Goal: Task Accomplishment & Management: Use online tool/utility

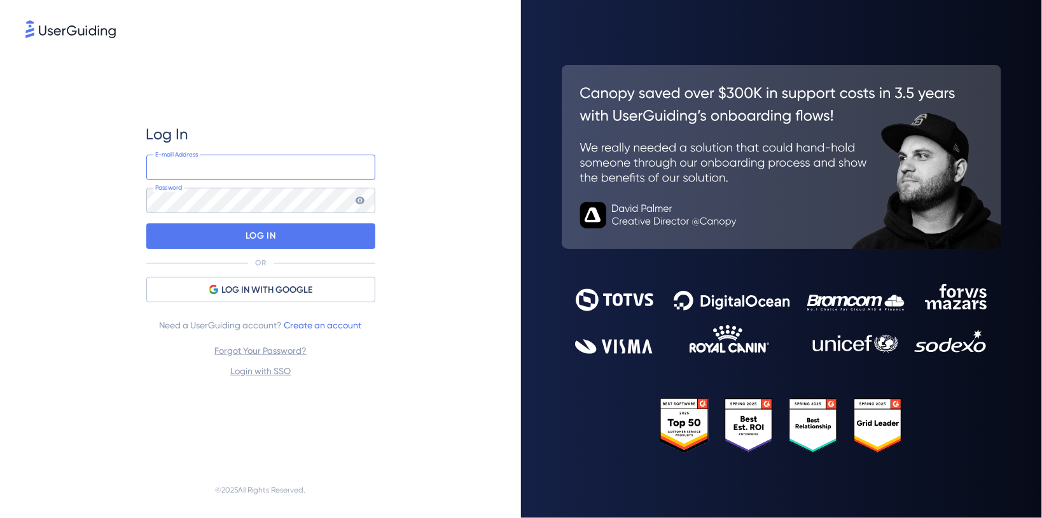
click at [179, 171] on input "email" at bounding box center [260, 167] width 229 height 25
click at [296, 170] on input "email" at bounding box center [260, 167] width 229 height 25
type input "[EMAIL_ADDRESS][DOMAIN_NAME]"
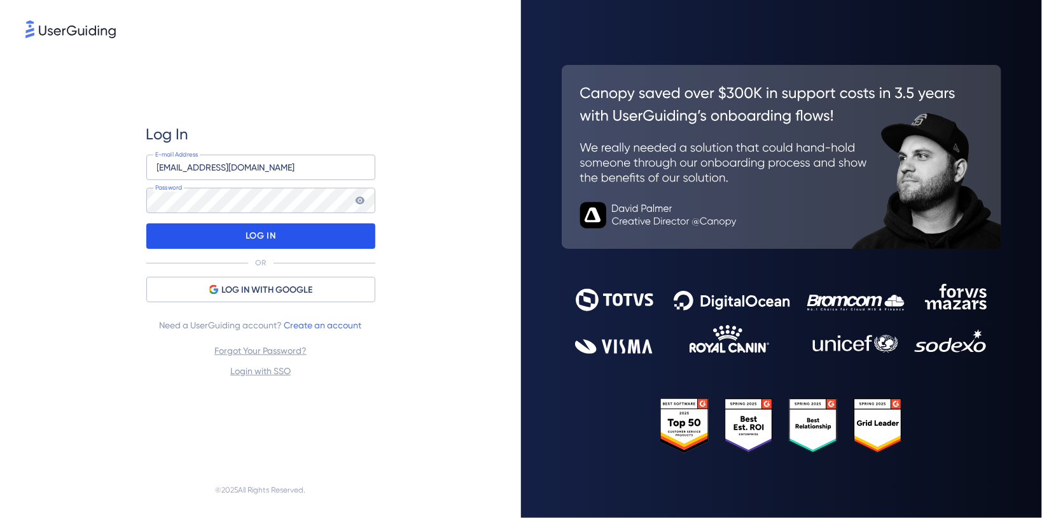
click at [325, 237] on div "LOG IN" at bounding box center [260, 235] width 229 height 25
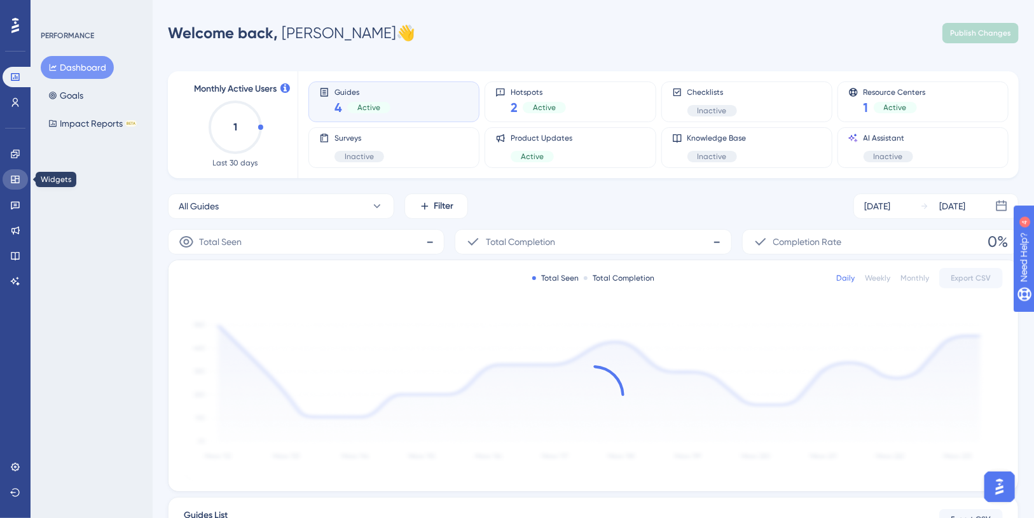
click at [15, 183] on icon at bounding box center [15, 180] width 8 height 8
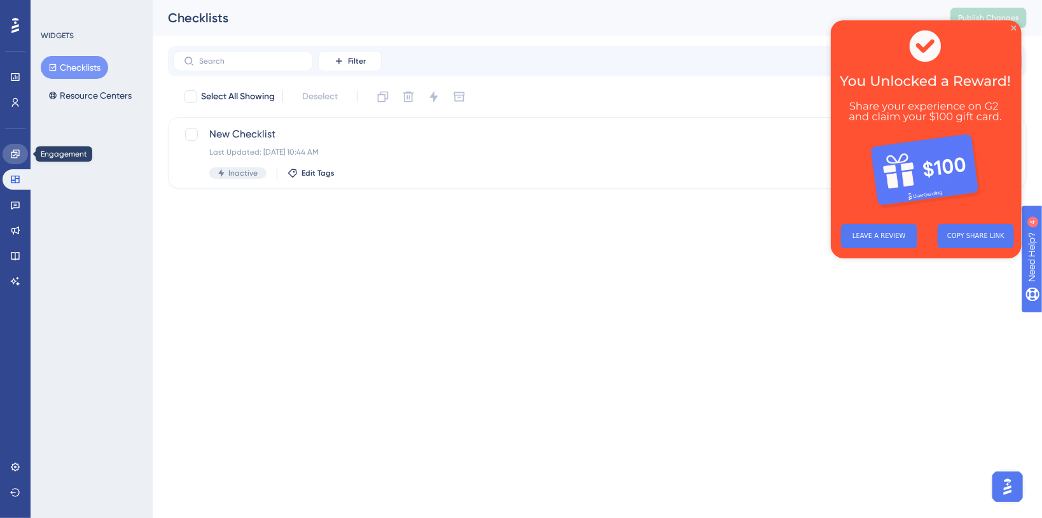
click at [14, 158] on icon at bounding box center [15, 154] width 10 height 10
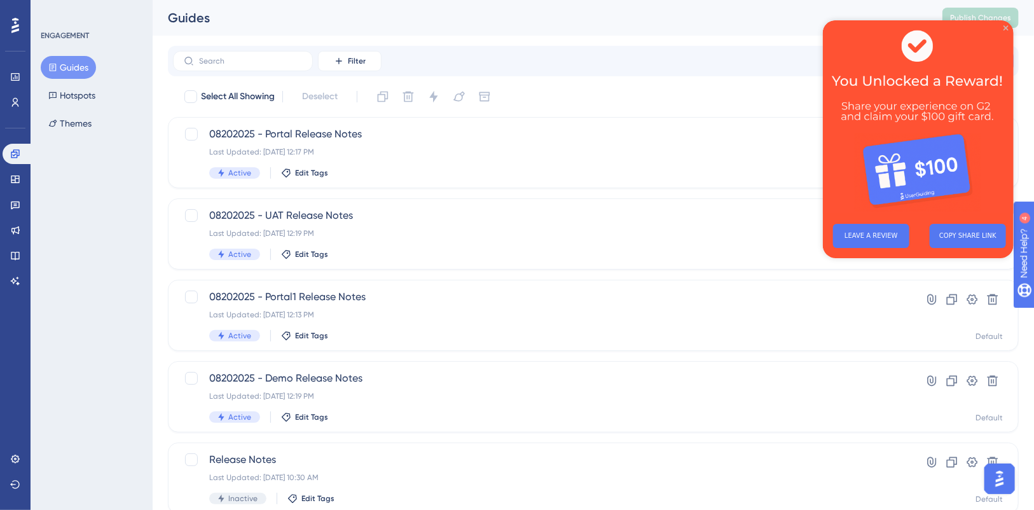
click at [1007, 29] on icon "Close Preview" at bounding box center [1005, 27] width 5 height 5
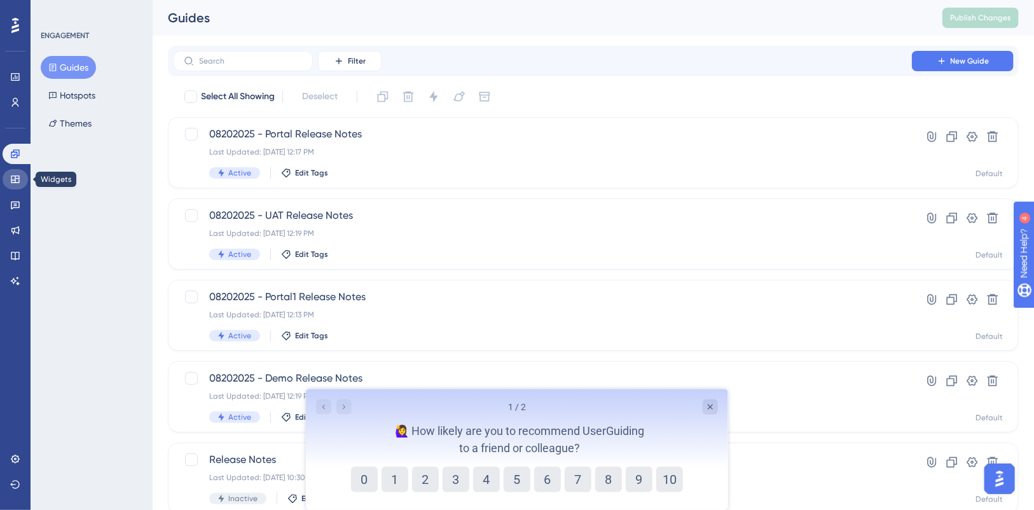
click at [20, 176] on link at bounding box center [15, 179] width 25 height 20
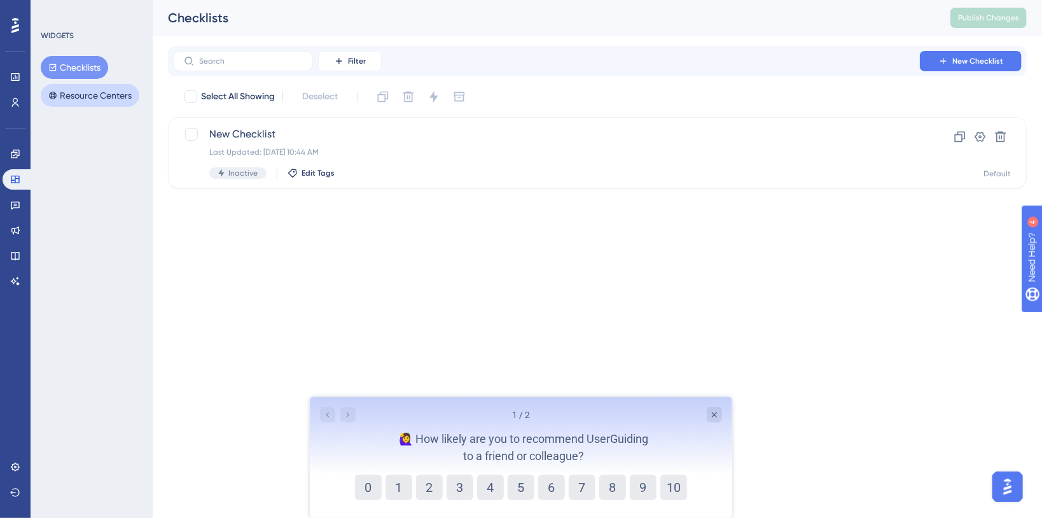
click at [80, 95] on button "Resource Centers" at bounding box center [90, 95] width 99 height 23
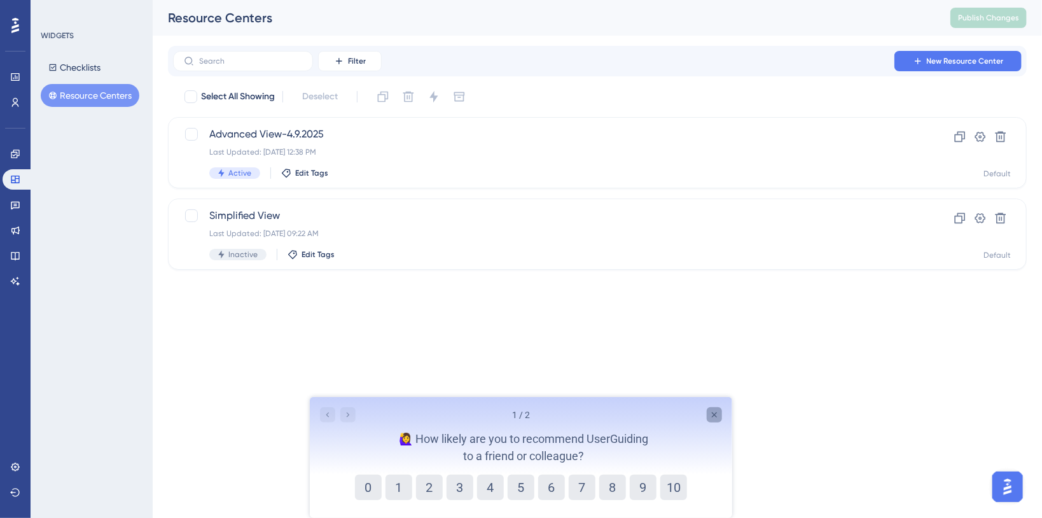
click at [711, 412] on icon "Close survey" at bounding box center [713, 413] width 5 height 5
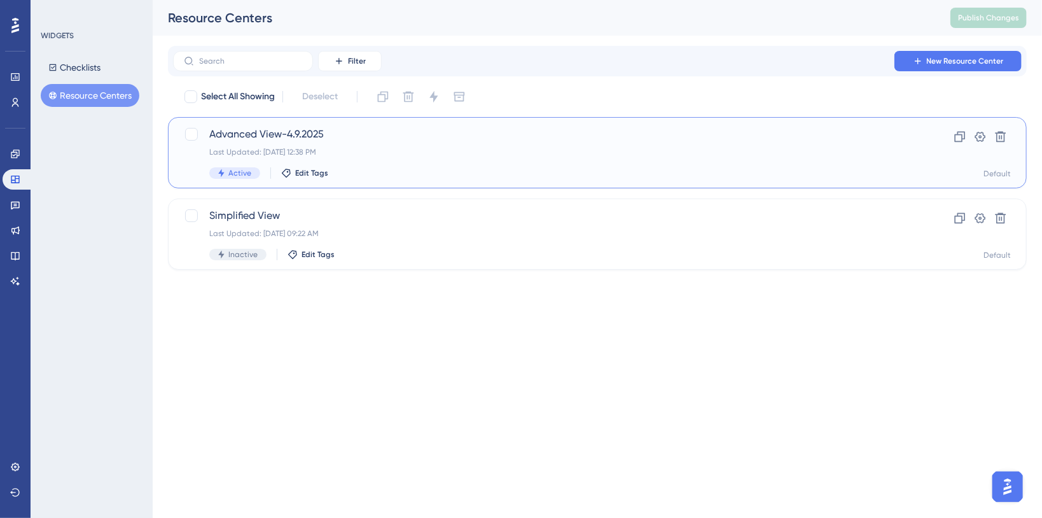
click at [304, 130] on span "Advanced View-4.9.2025" at bounding box center [546, 134] width 674 height 15
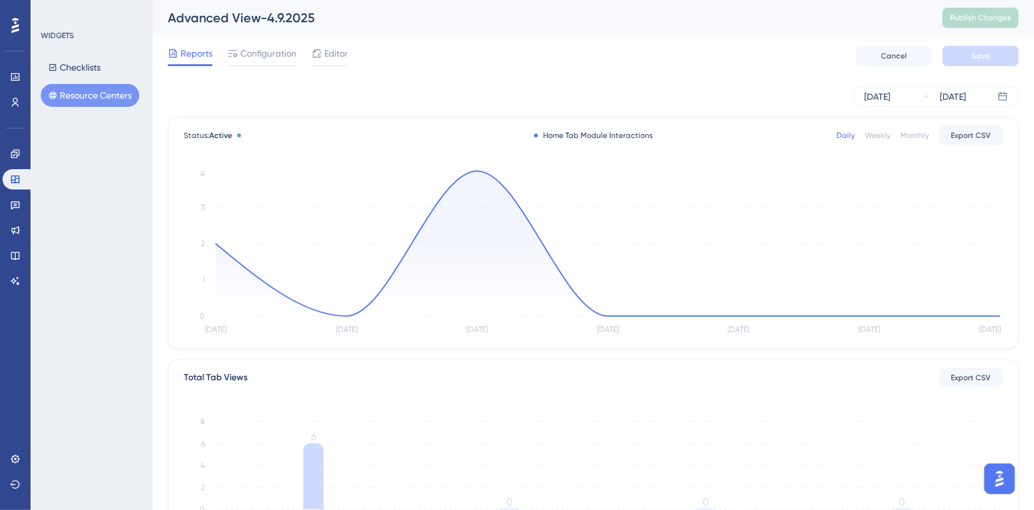
click at [79, 88] on button "Resource Centers" at bounding box center [90, 95] width 99 height 23
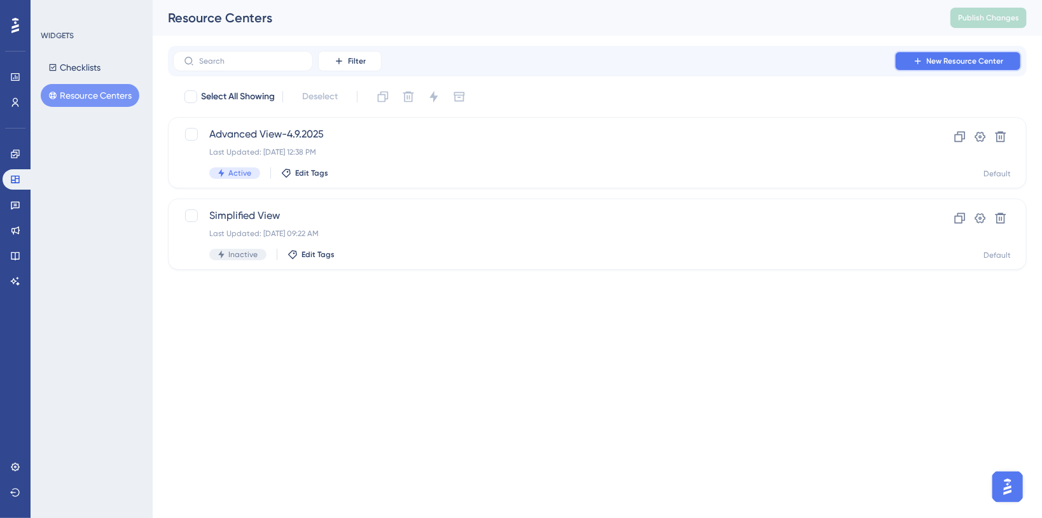
click at [934, 66] on button "New Resource Center" at bounding box center [957, 61] width 127 height 20
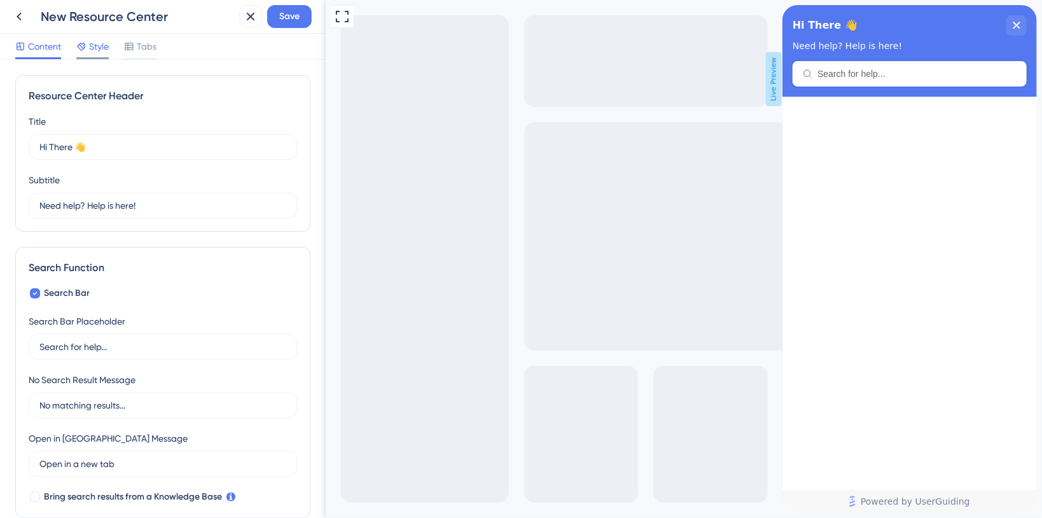
click at [86, 48] on icon at bounding box center [81, 46] width 10 height 10
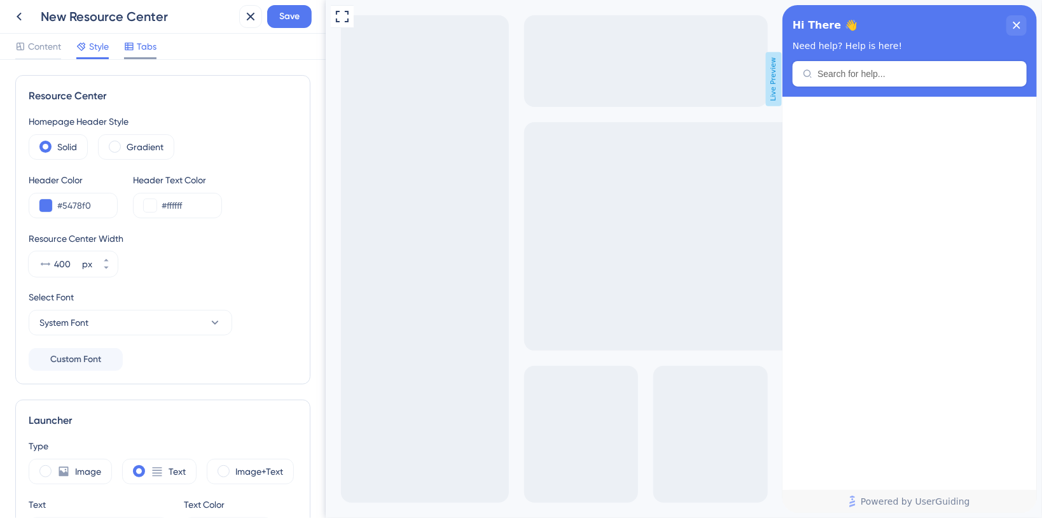
click at [133, 46] on icon at bounding box center [129, 46] width 10 height 10
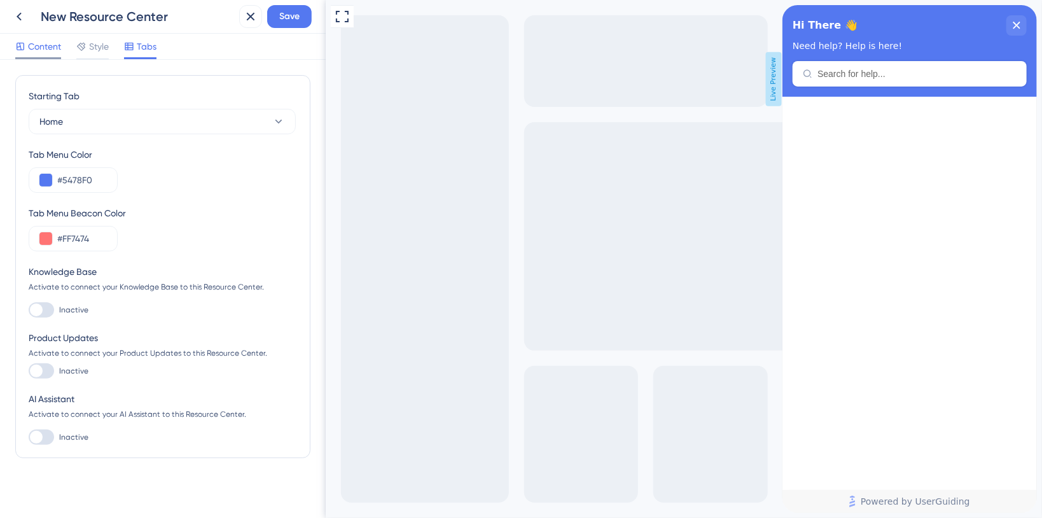
click at [36, 53] on span "Content" at bounding box center [44, 46] width 33 height 15
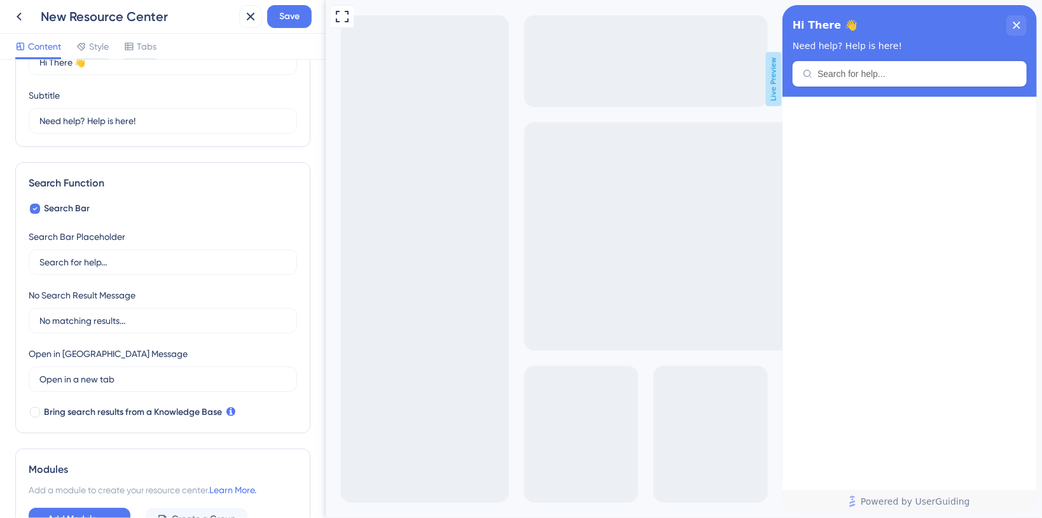
scroll to position [176, 0]
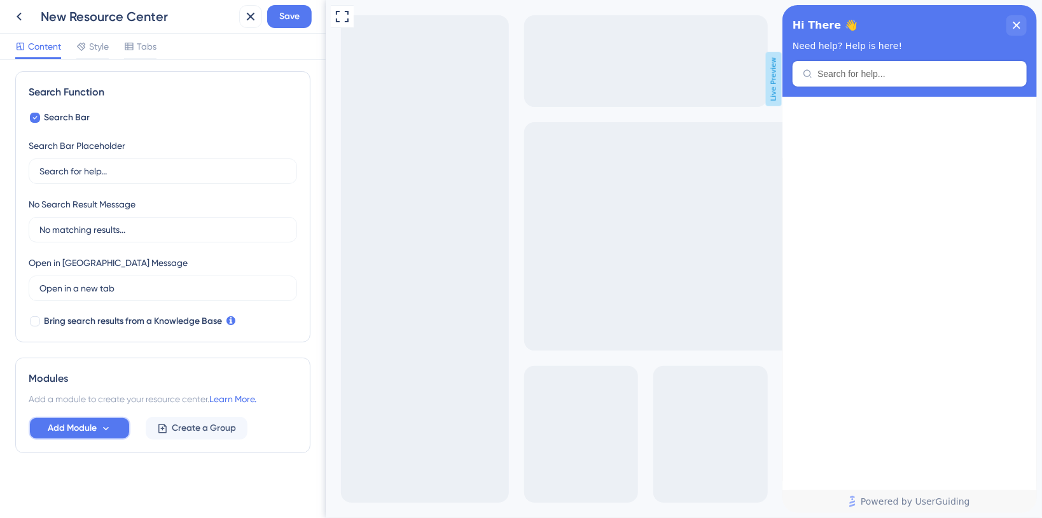
click at [113, 434] on button "Add Module" at bounding box center [80, 428] width 102 height 23
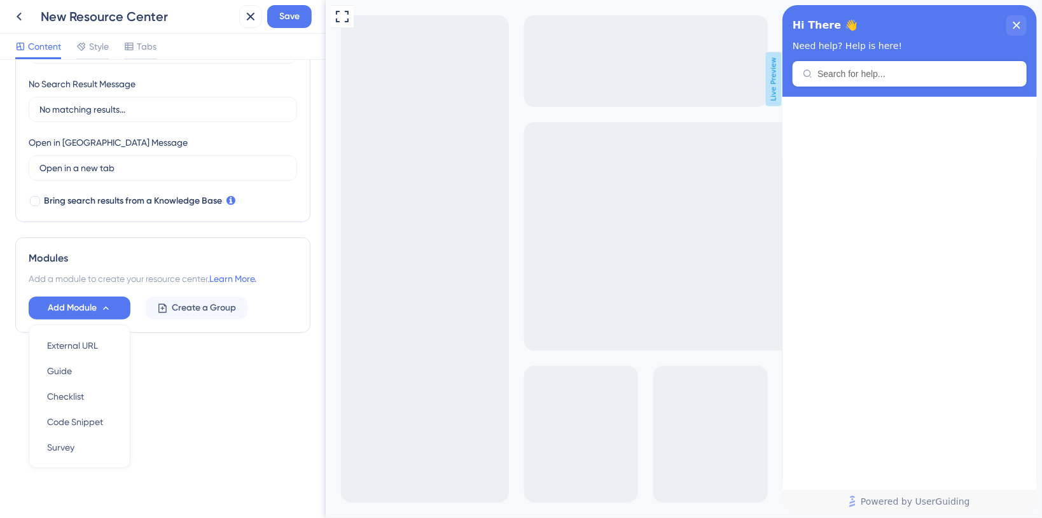
click at [211, 468] on div "Resource Center Header Title Hi There 👋 17 Hi There 👋 Subtitle Need help? Help …" at bounding box center [163, 289] width 326 height 458
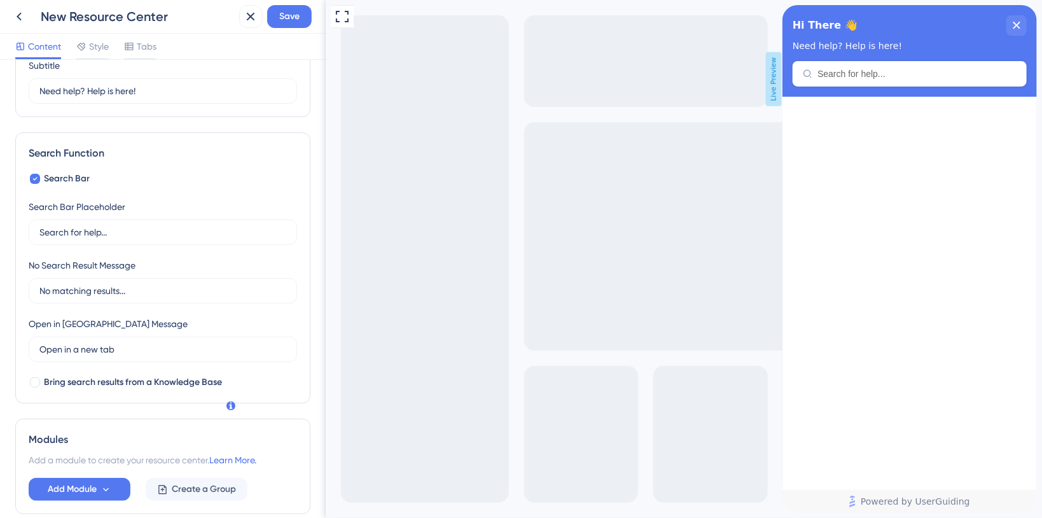
scroll to position [91, 0]
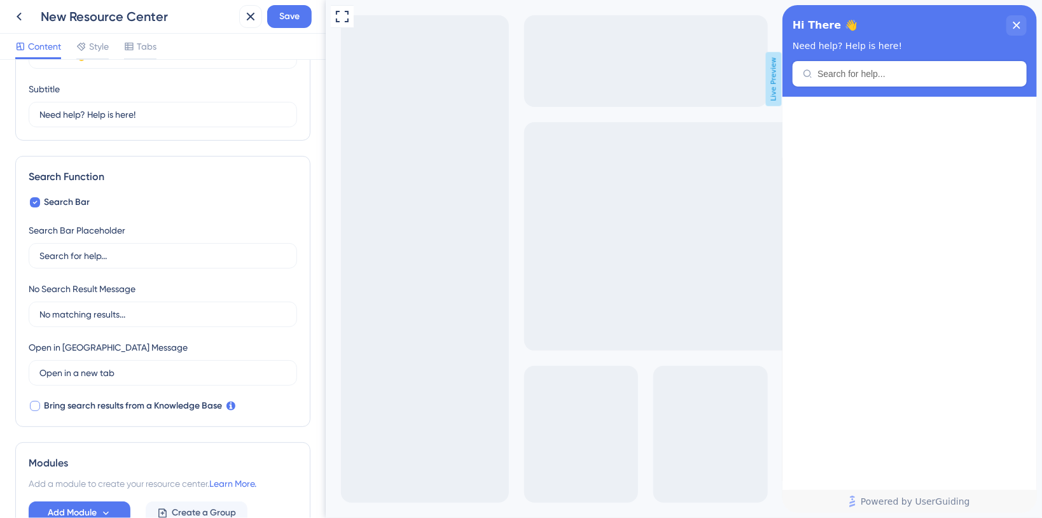
click at [32, 408] on div at bounding box center [35, 406] width 10 height 10
checkbox input "true"
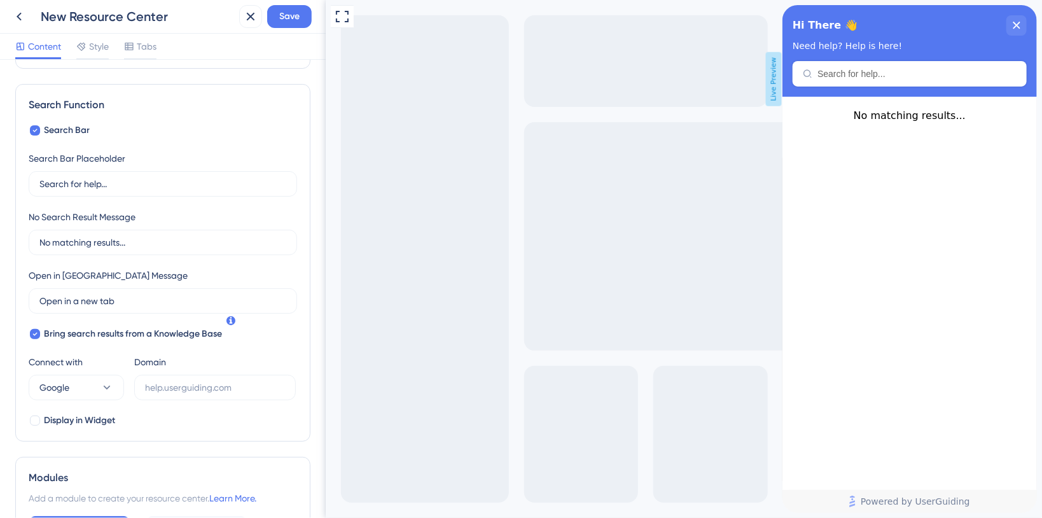
scroll to position [176, 0]
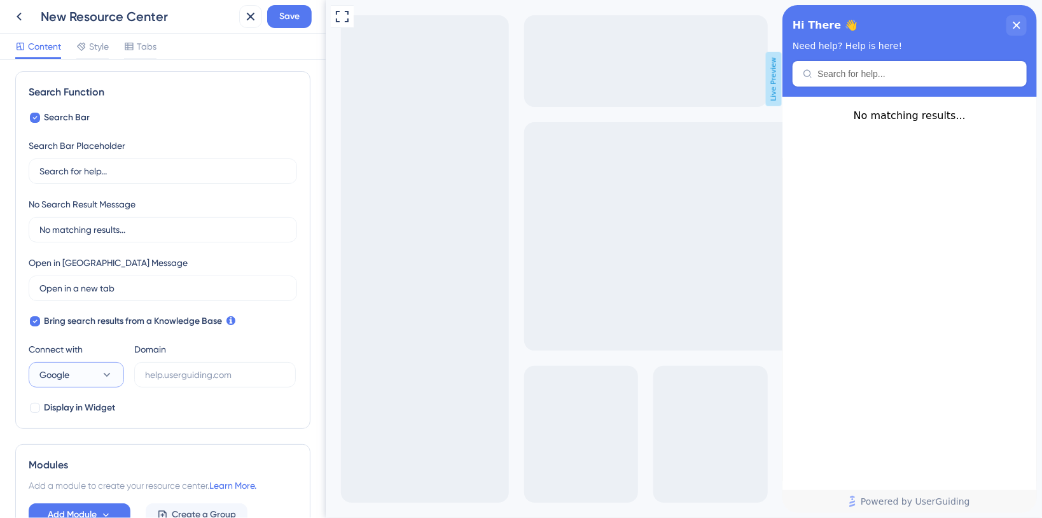
click at [94, 372] on button "Google" at bounding box center [76, 374] width 95 height 25
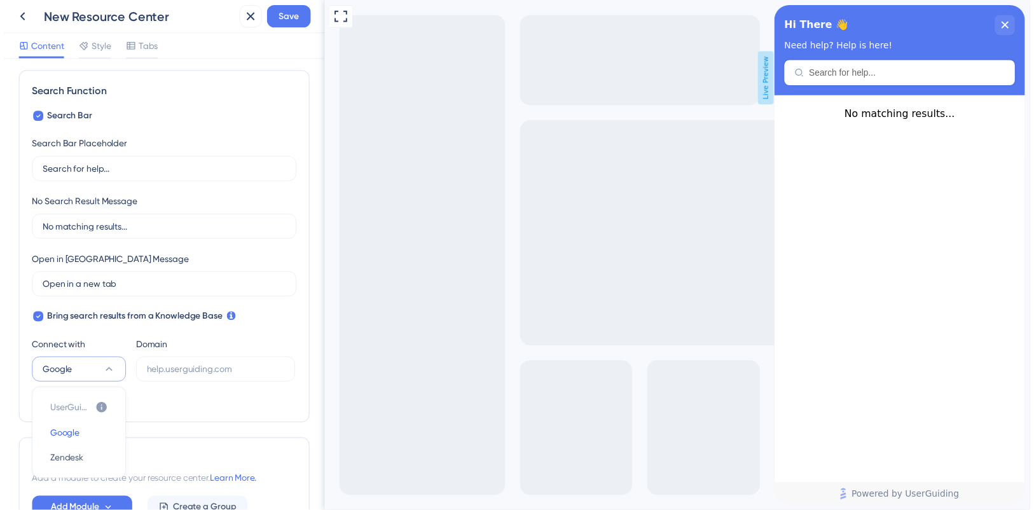
scroll to position [262, 0]
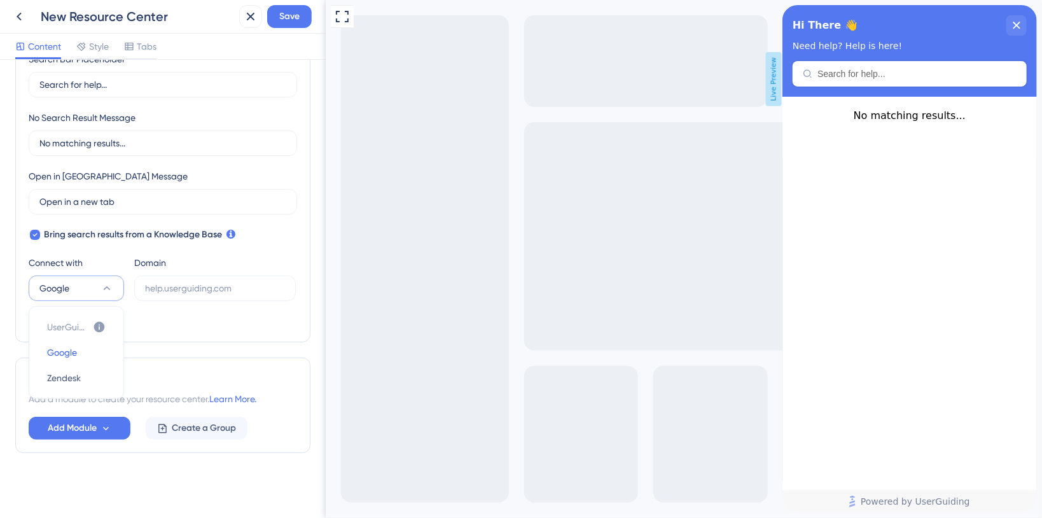
click at [95, 476] on div "Resource Center Header Title Hi There 👋 17 Hi There 👋 Subtitle Need help? Help …" at bounding box center [162, 158] width 295 height 691
click at [22, 14] on icon at bounding box center [18, 16] width 15 height 15
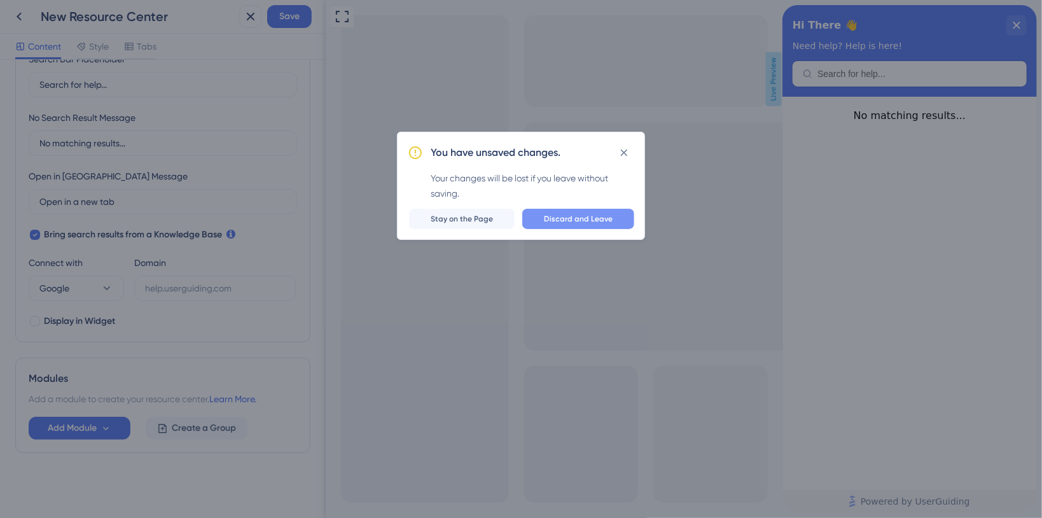
click at [543, 216] on button "Discard and Leave" at bounding box center [578, 219] width 112 height 20
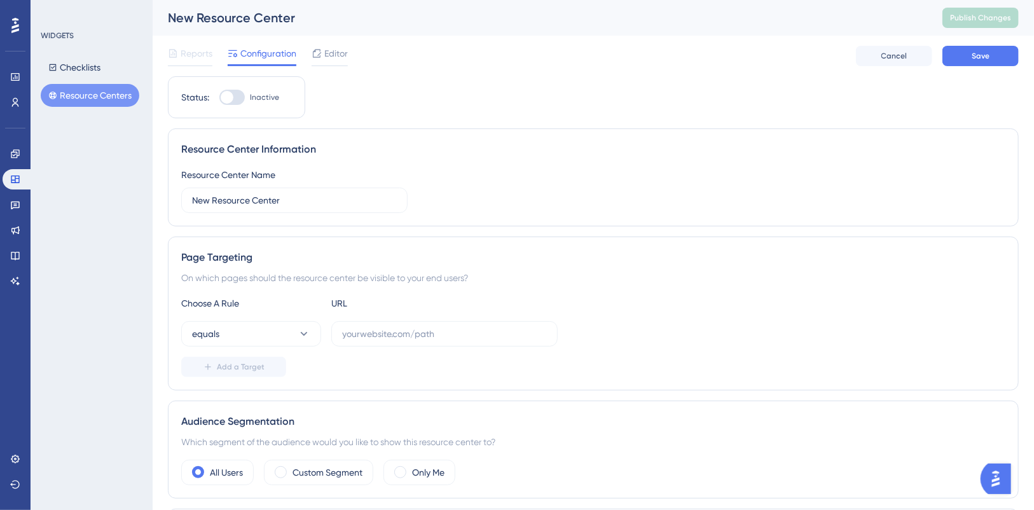
click at [99, 98] on button "Resource Centers" at bounding box center [90, 95] width 99 height 23
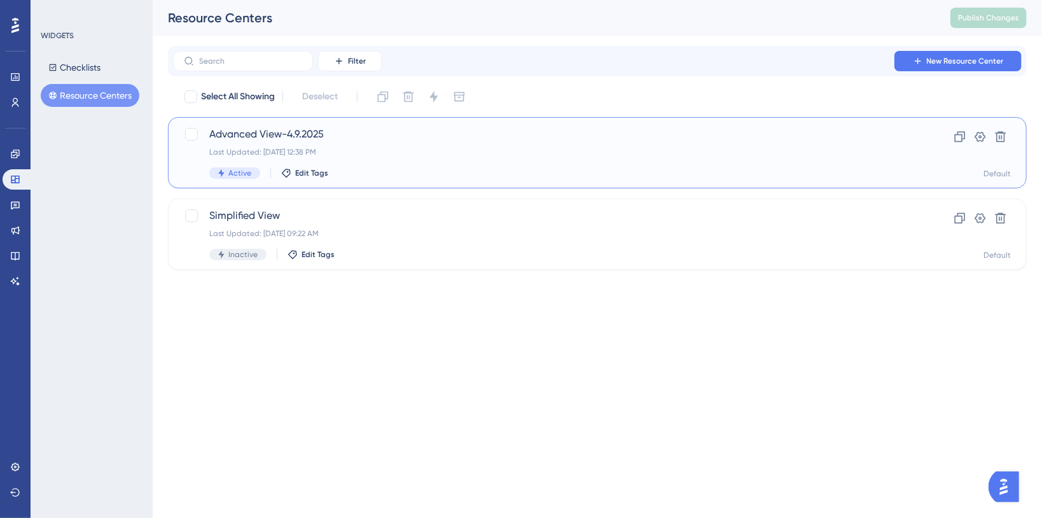
click at [560, 147] on div "Last Updated: [DATE] 12:38 PM" at bounding box center [546, 152] width 674 height 10
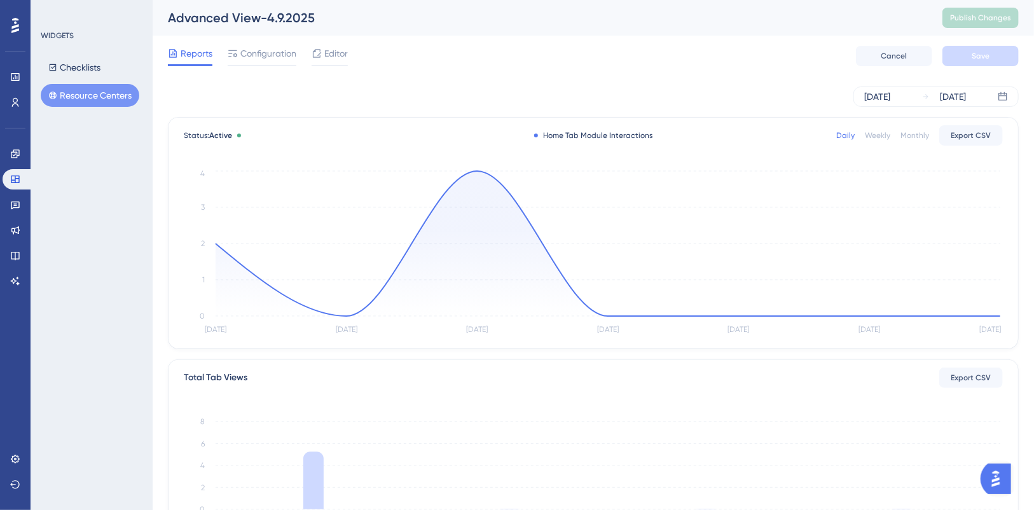
click at [331, 52] on span "Editor" at bounding box center [336, 53] width 24 height 15
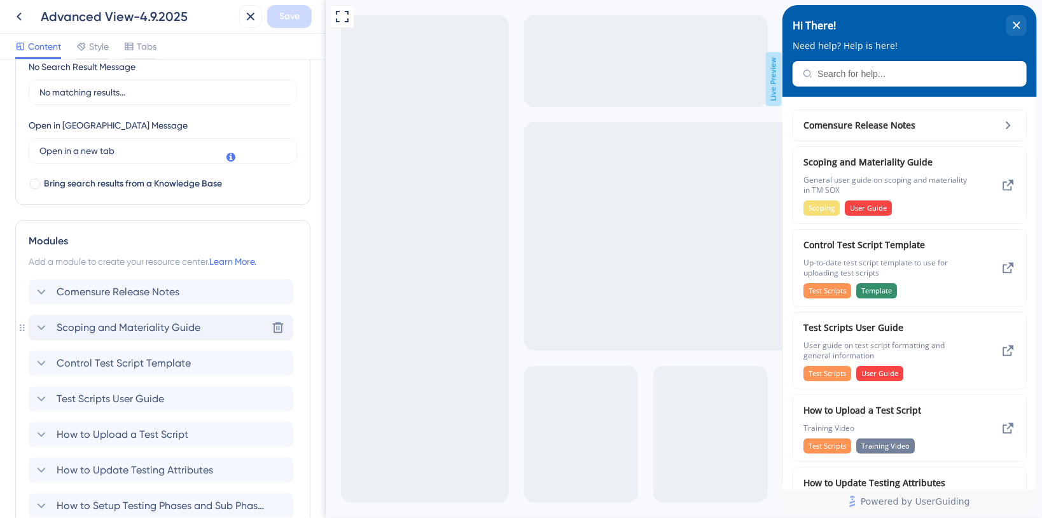
scroll to position [339, 0]
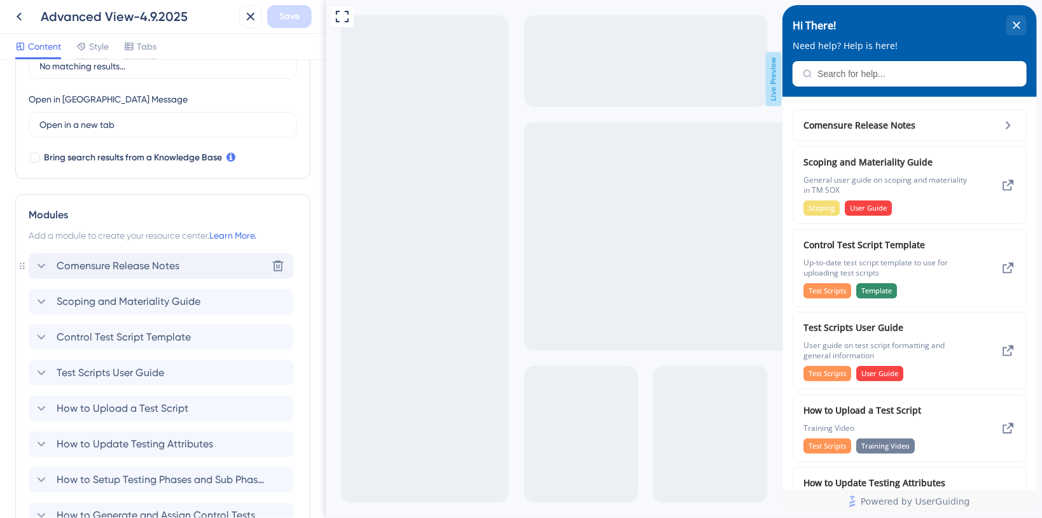
click at [36, 262] on icon at bounding box center [41, 265] width 15 height 15
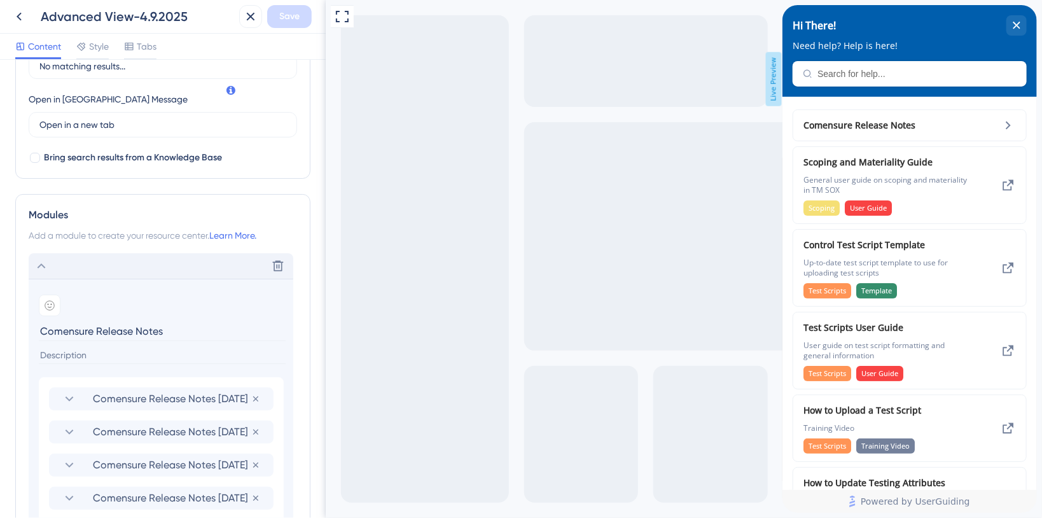
scroll to position [424, 0]
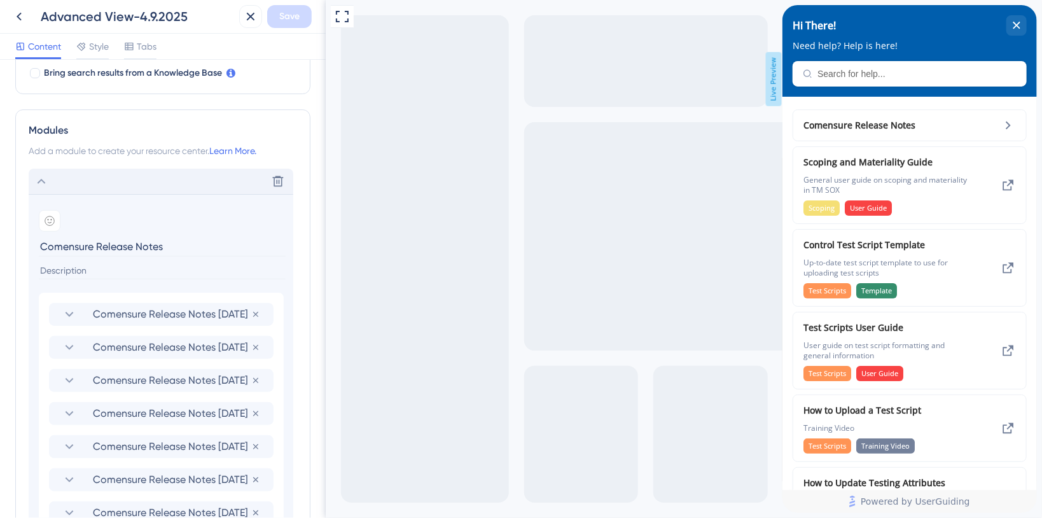
click at [44, 181] on icon at bounding box center [42, 181] width 8 height 5
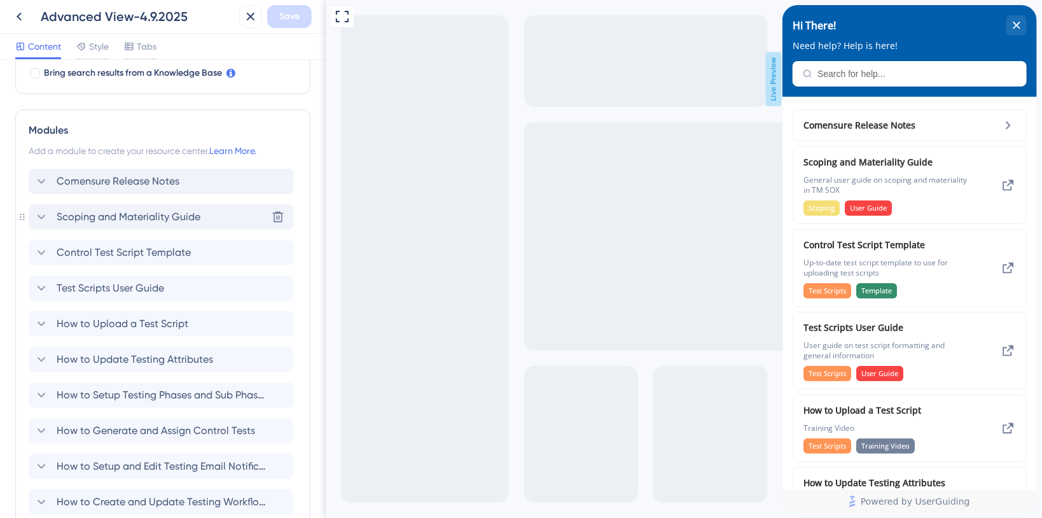
click at [39, 216] on icon at bounding box center [41, 216] width 15 height 15
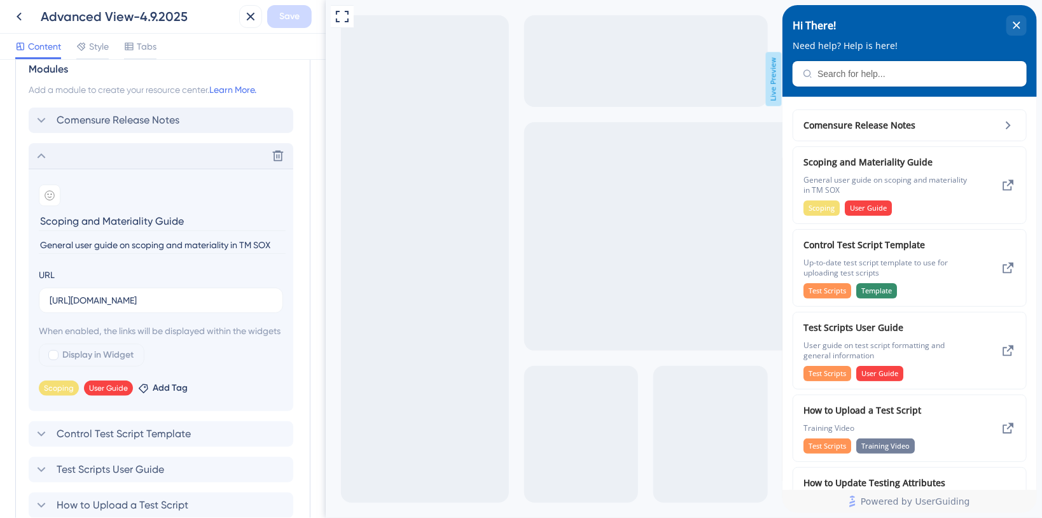
scroll to position [509, 0]
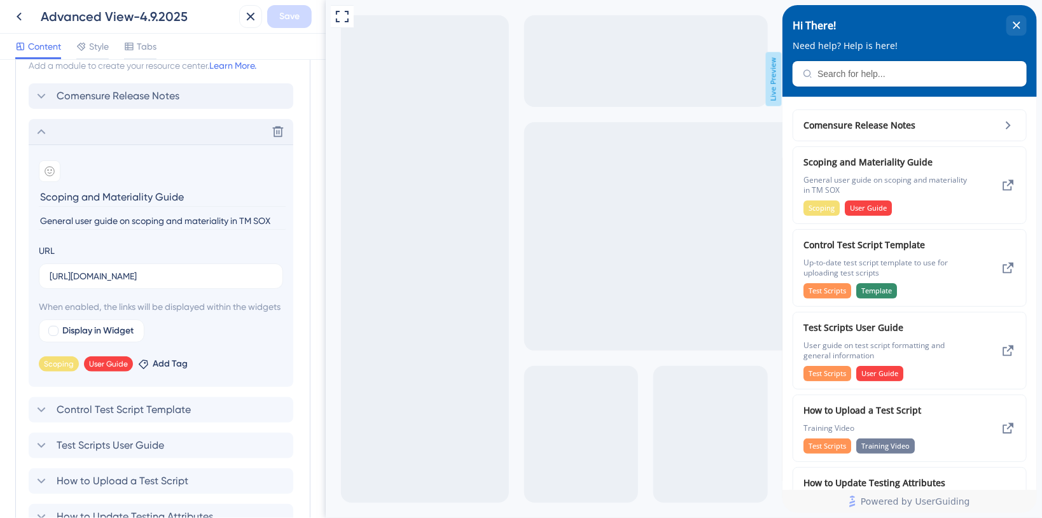
click at [140, 191] on input "Scoping and Materiality Guide" at bounding box center [162, 197] width 247 height 20
